Goal: Book appointment/travel/reservation

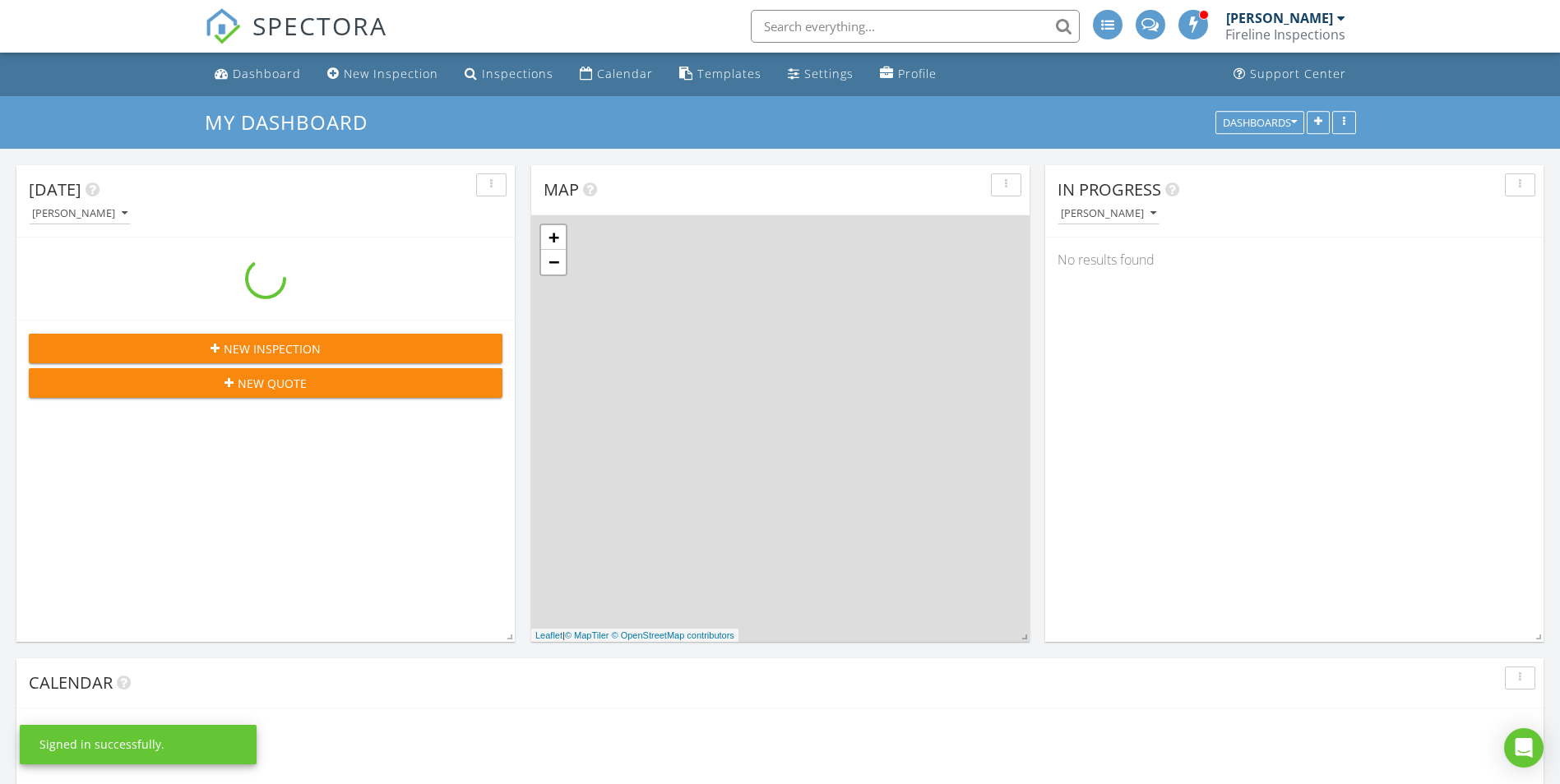
scroll to position [1521, 1585]
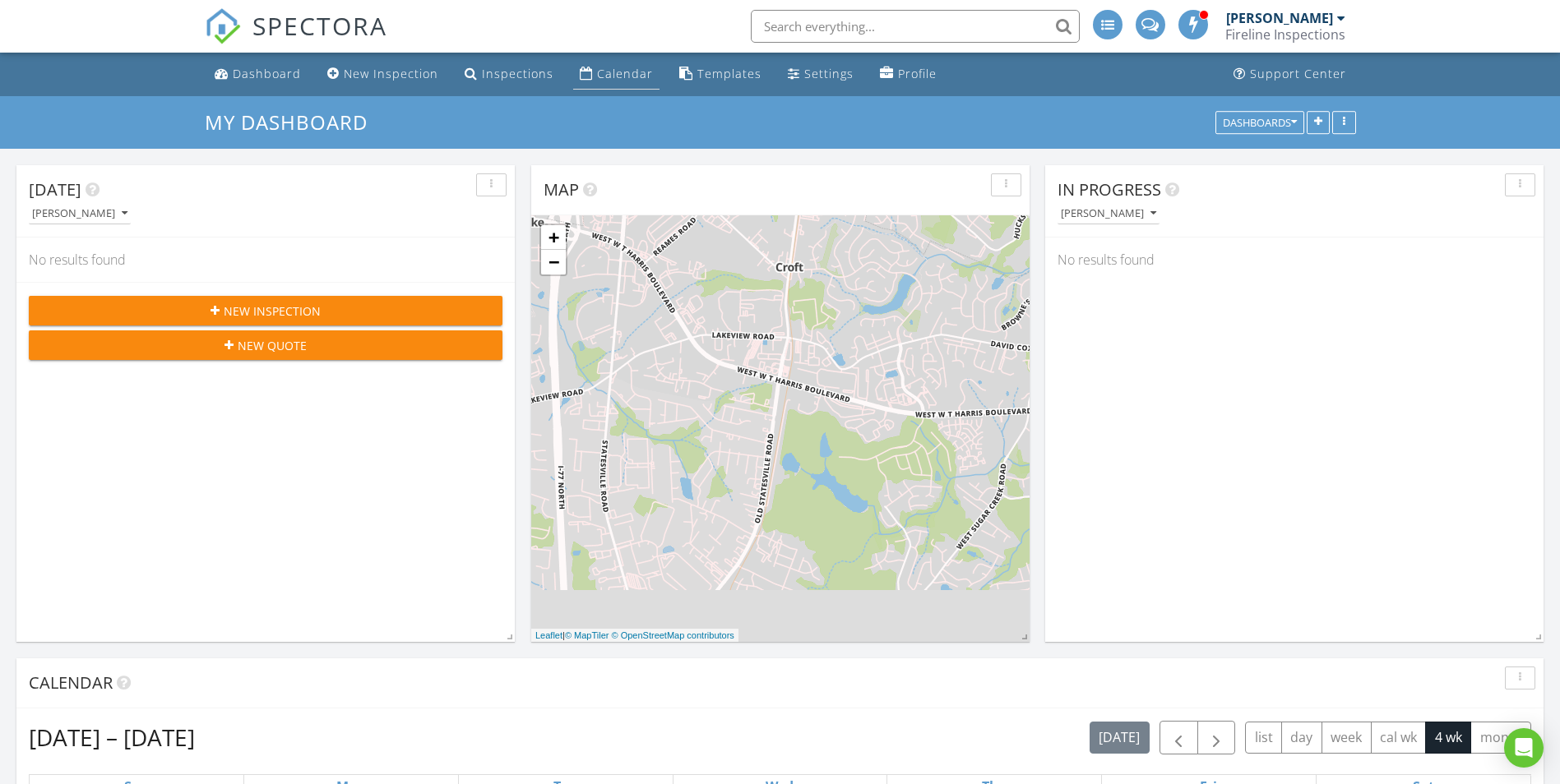
click at [590, 64] on link "Calendar" at bounding box center [616, 74] width 86 height 30
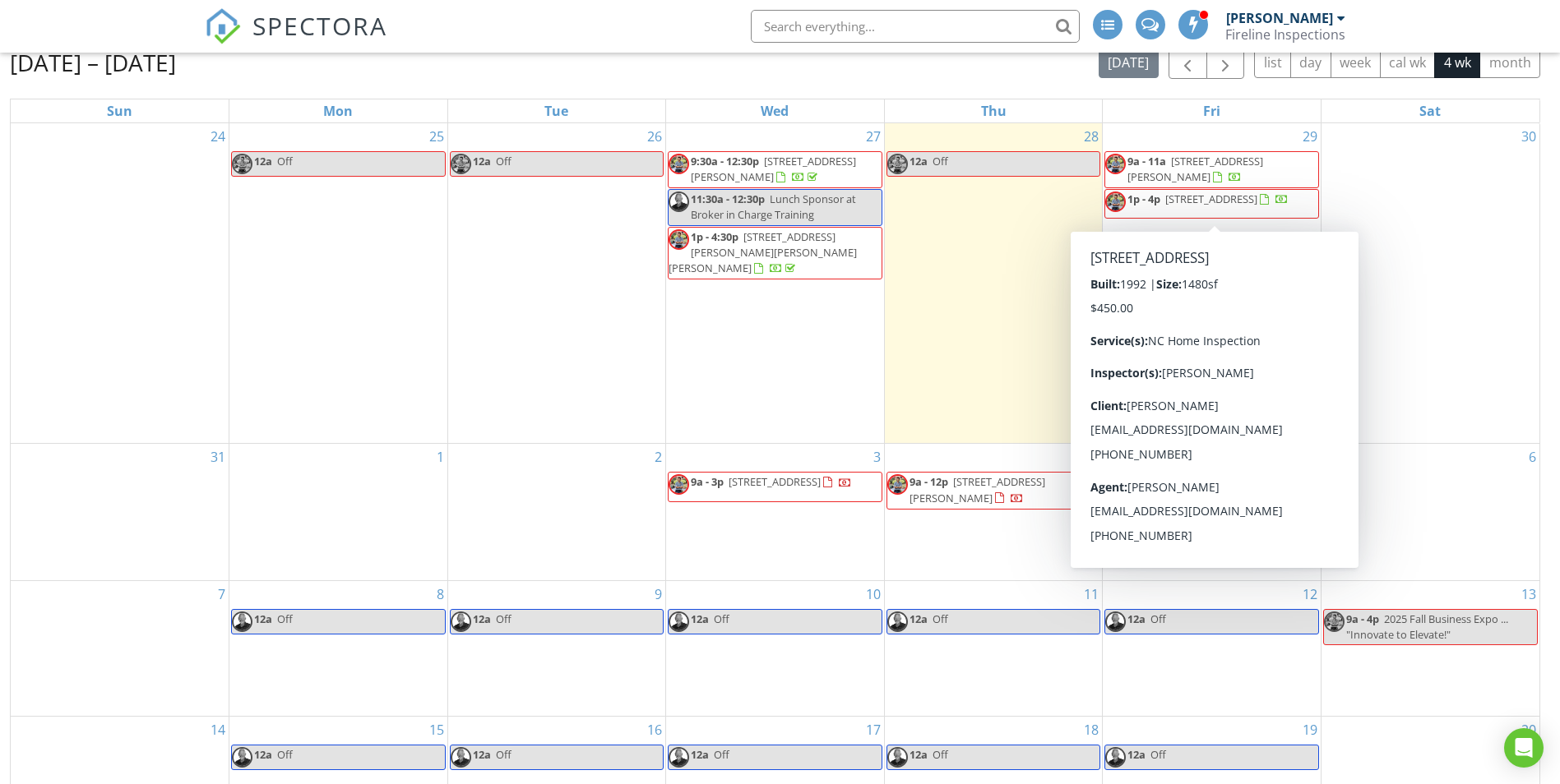
scroll to position [164, 0]
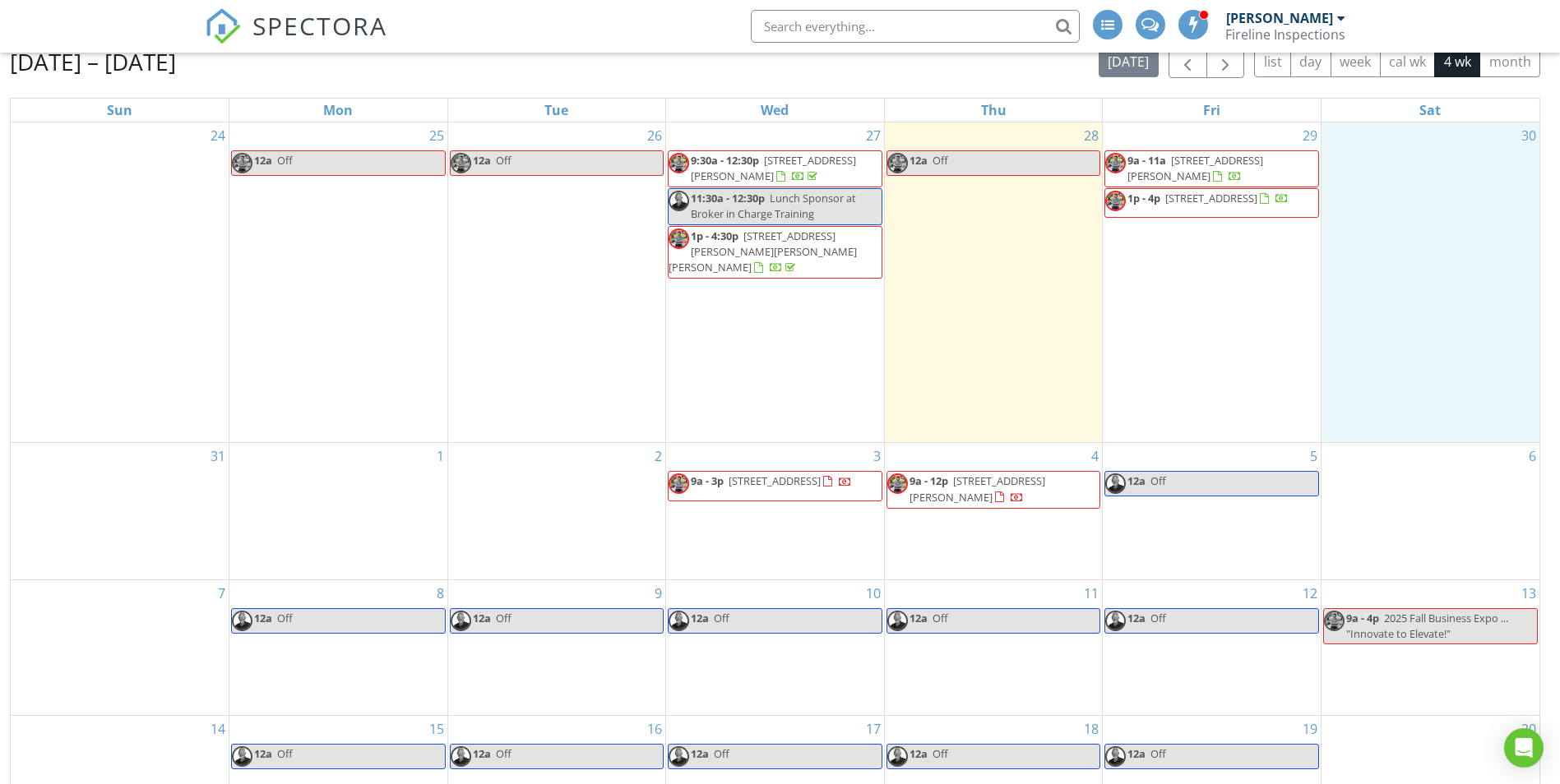
click at [1418, 353] on div "30" at bounding box center [1431, 282] width 218 height 321
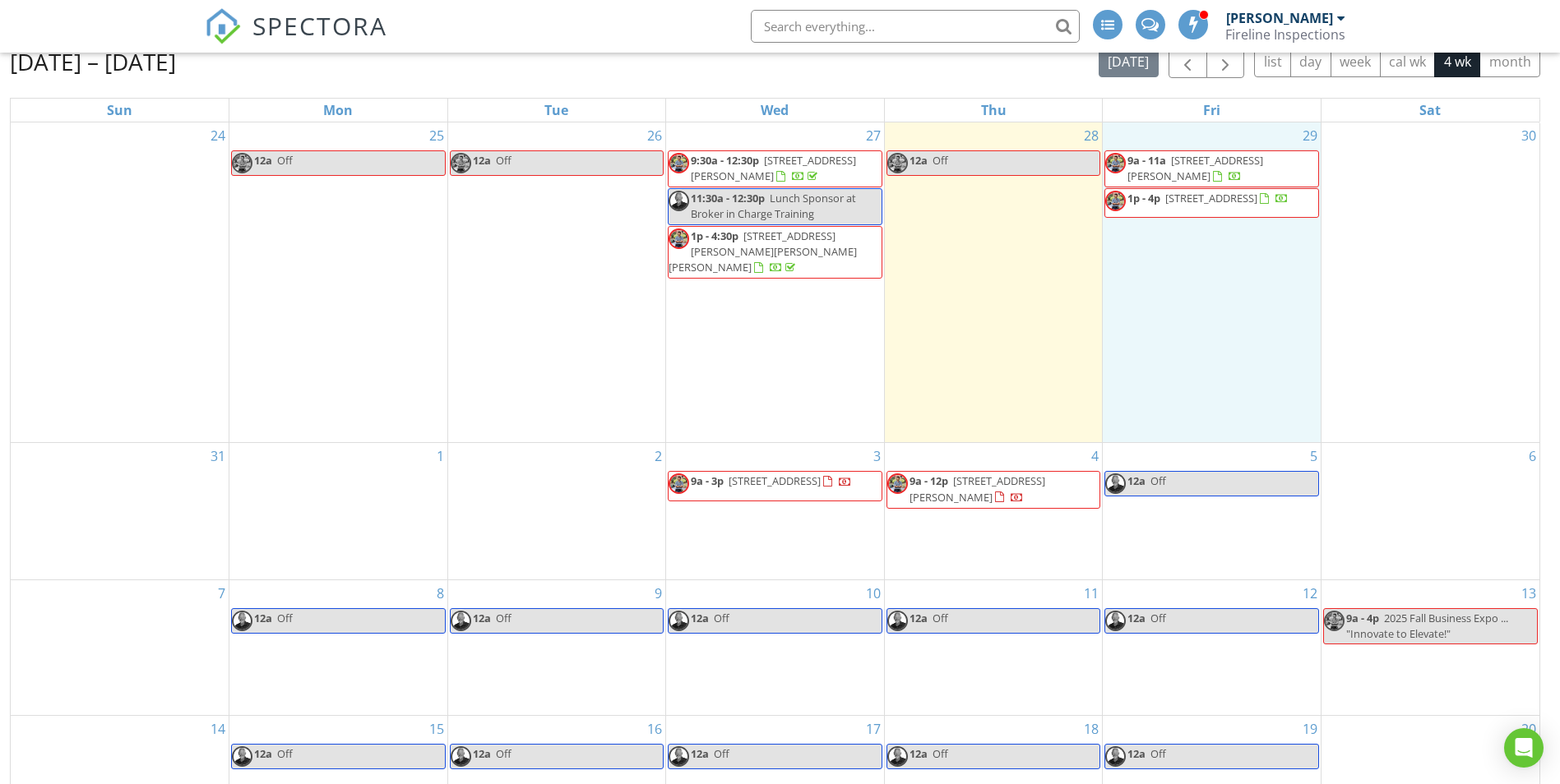
click at [1187, 294] on div "29 9a - 11a [STREET_ADDRESS][PERSON_NAME] 1p - 4p [STREET_ADDRESS]" at bounding box center [1211, 282] width 218 height 321
click at [1189, 251] on link "Event" at bounding box center [1212, 251] width 85 height 26
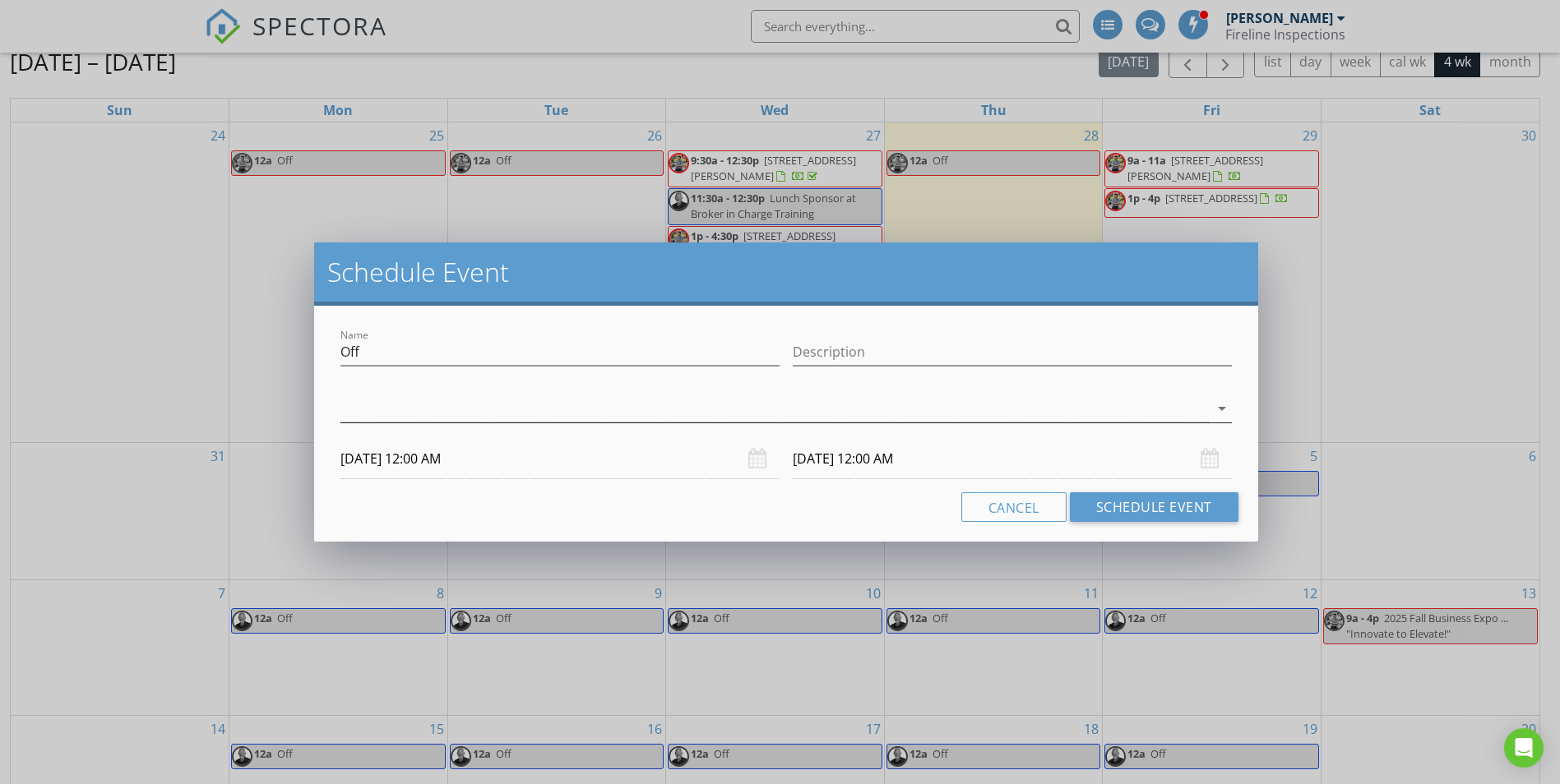
click at [1220, 410] on icon "arrow_drop_down" at bounding box center [1222, 408] width 19 height 19
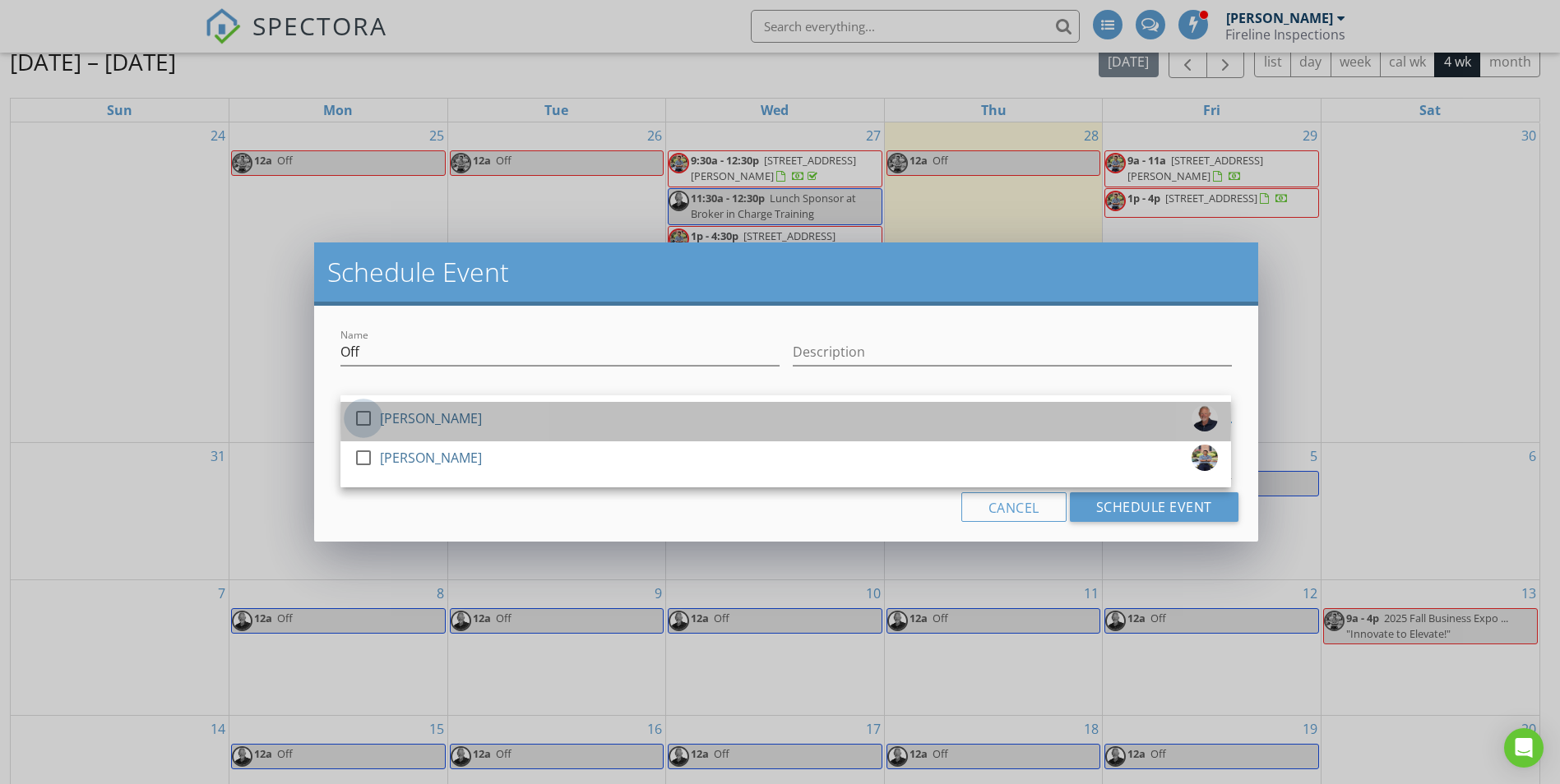
click at [360, 414] on div at bounding box center [363, 418] width 28 height 28
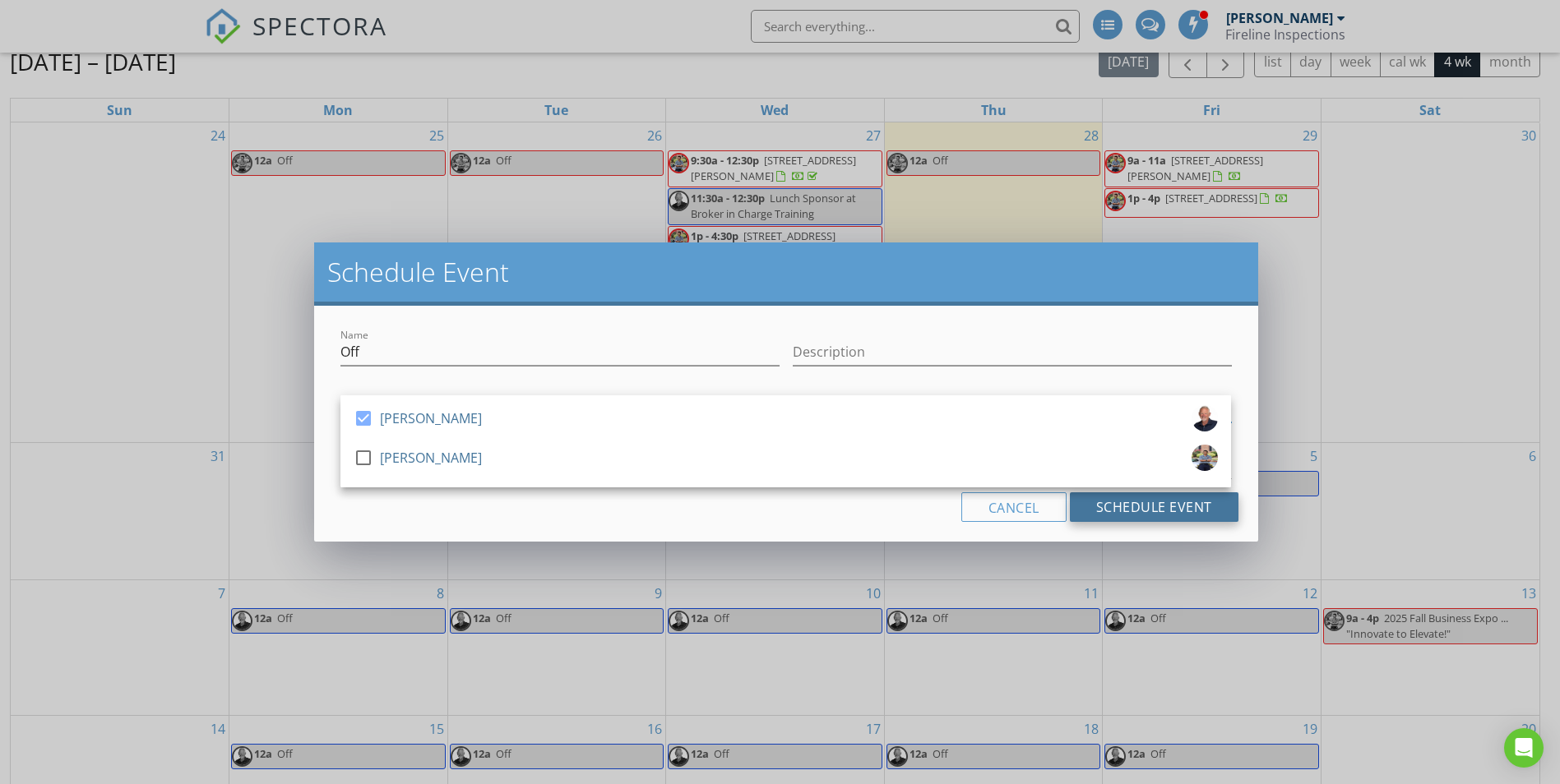
click at [1132, 505] on button "Schedule Event" at bounding box center [1153, 507] width 168 height 30
